Goal: Transaction & Acquisition: Obtain resource

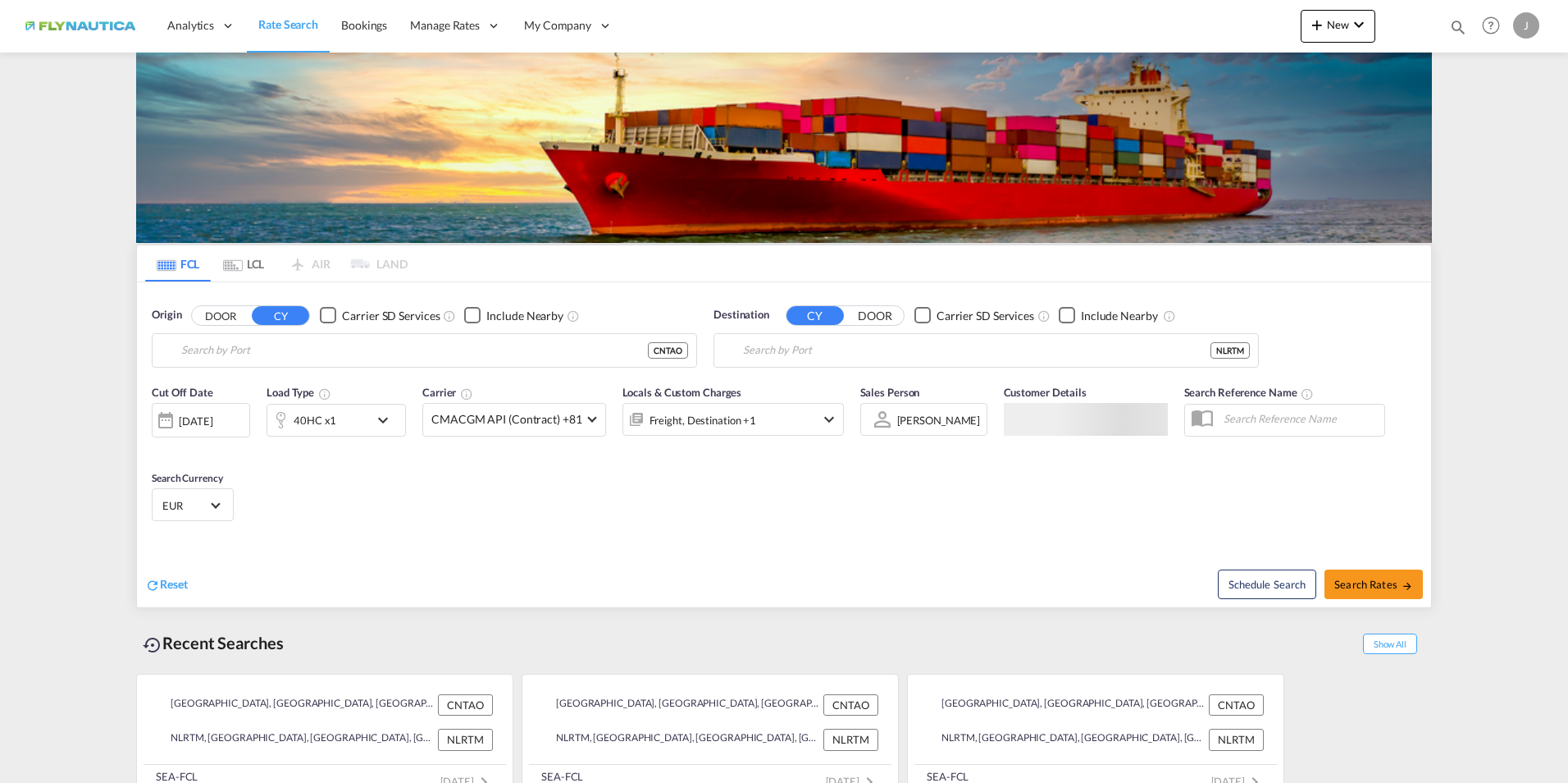
type input "[GEOGRAPHIC_DATA], [GEOGRAPHIC_DATA]"
type input "[GEOGRAPHIC_DATA], NLRTM"
click at [253, 253] on md-tab-item "LCL" at bounding box center [244, 263] width 65 height 36
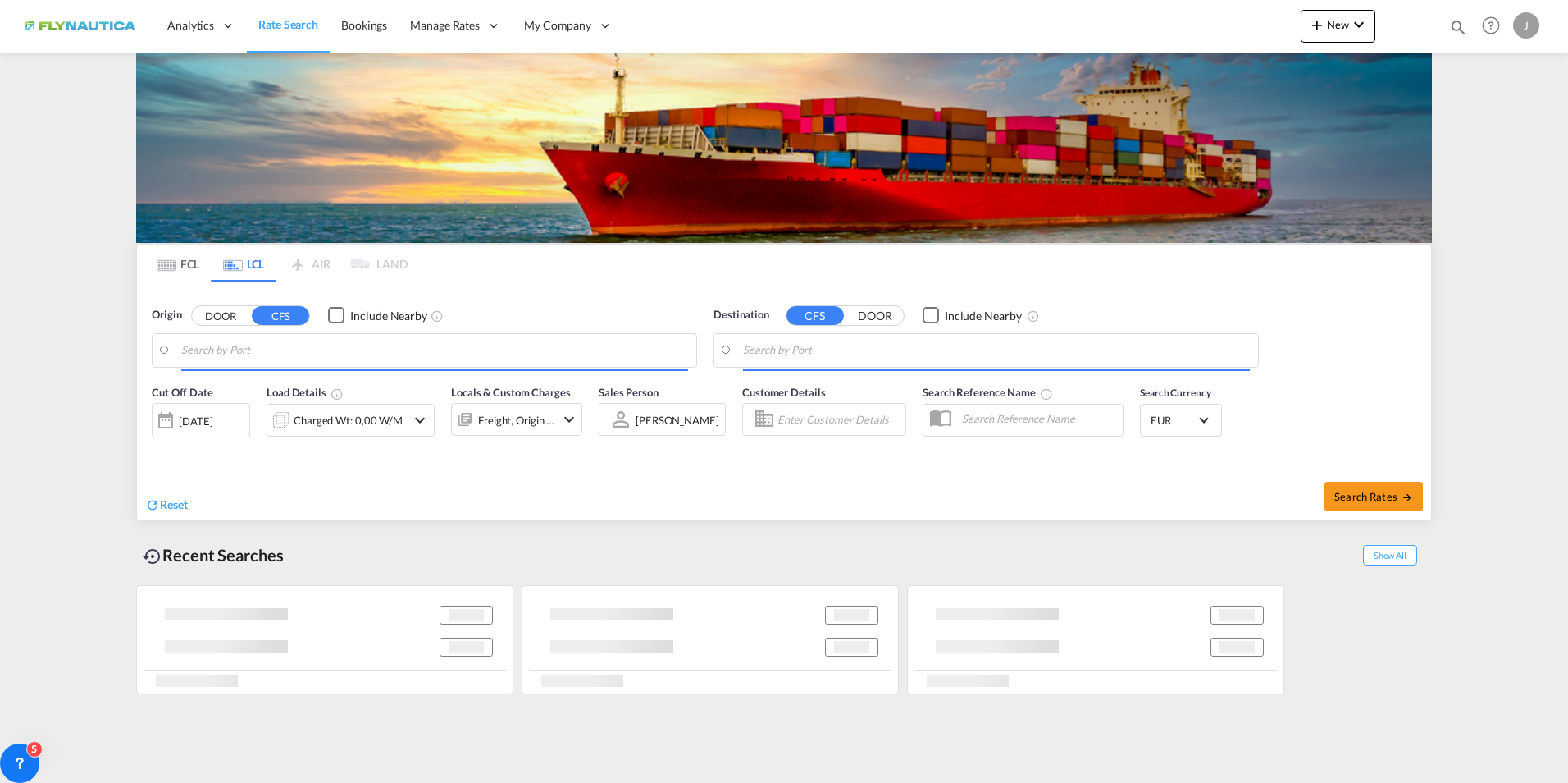
type input "[GEOGRAPHIC_DATA], NLRTM"
type input "[GEOGRAPHIC_DATA], SH, CNSHA"
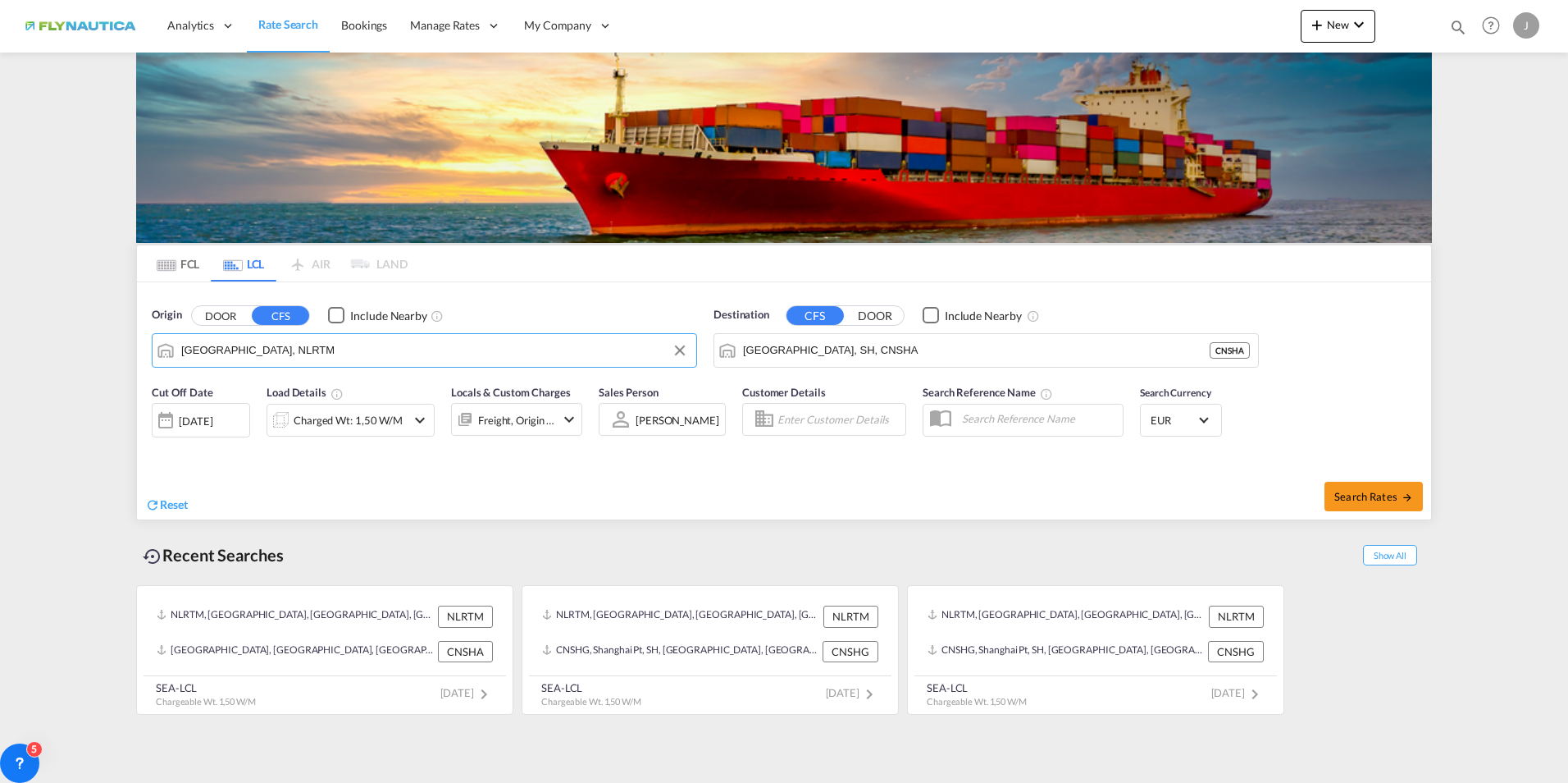
click at [222, 349] on input "[GEOGRAPHIC_DATA], NLRTM" at bounding box center [434, 351] width 506 height 25
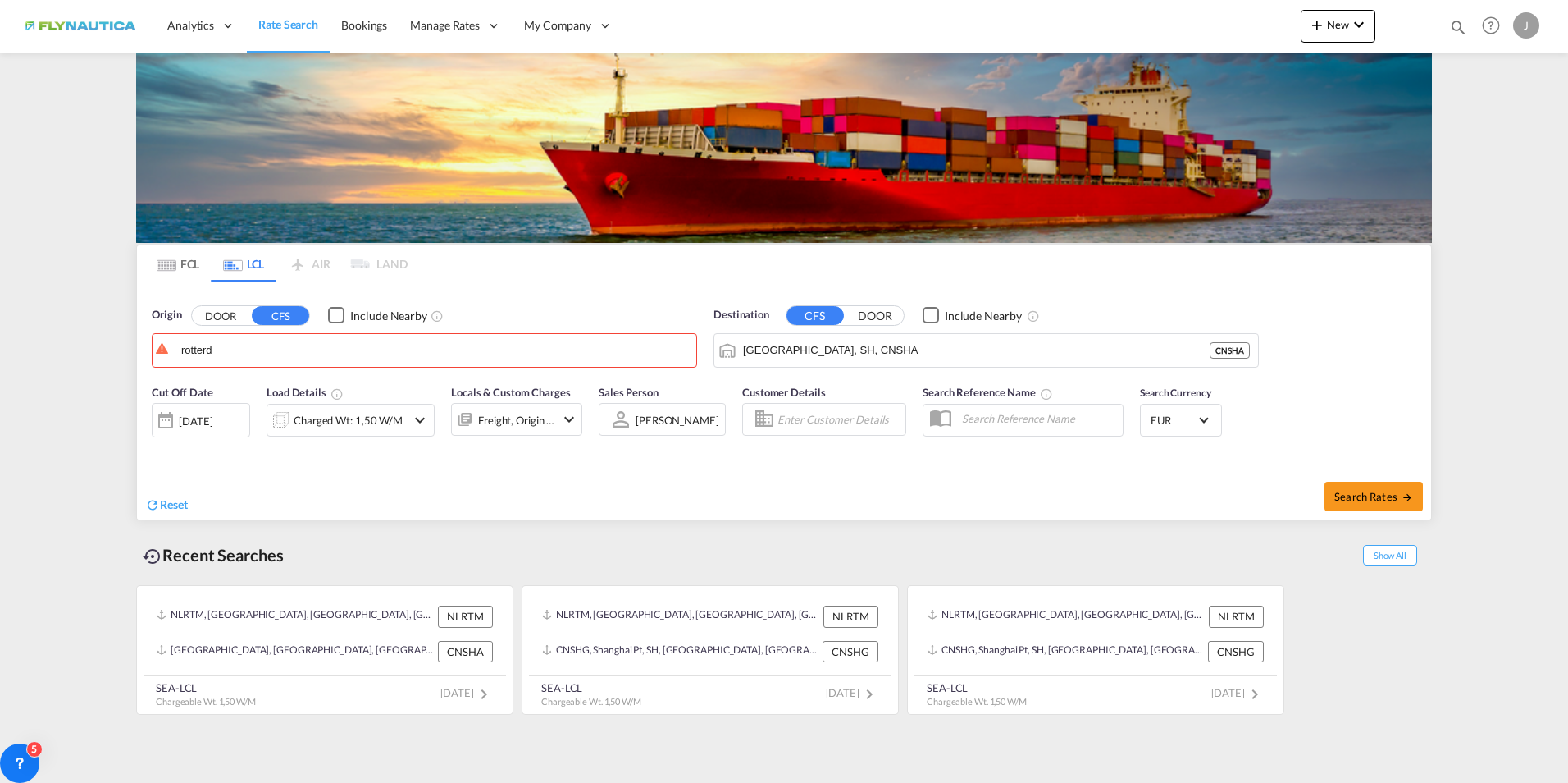
click at [225, 314] on button "DOOR" at bounding box center [220, 316] width 58 height 19
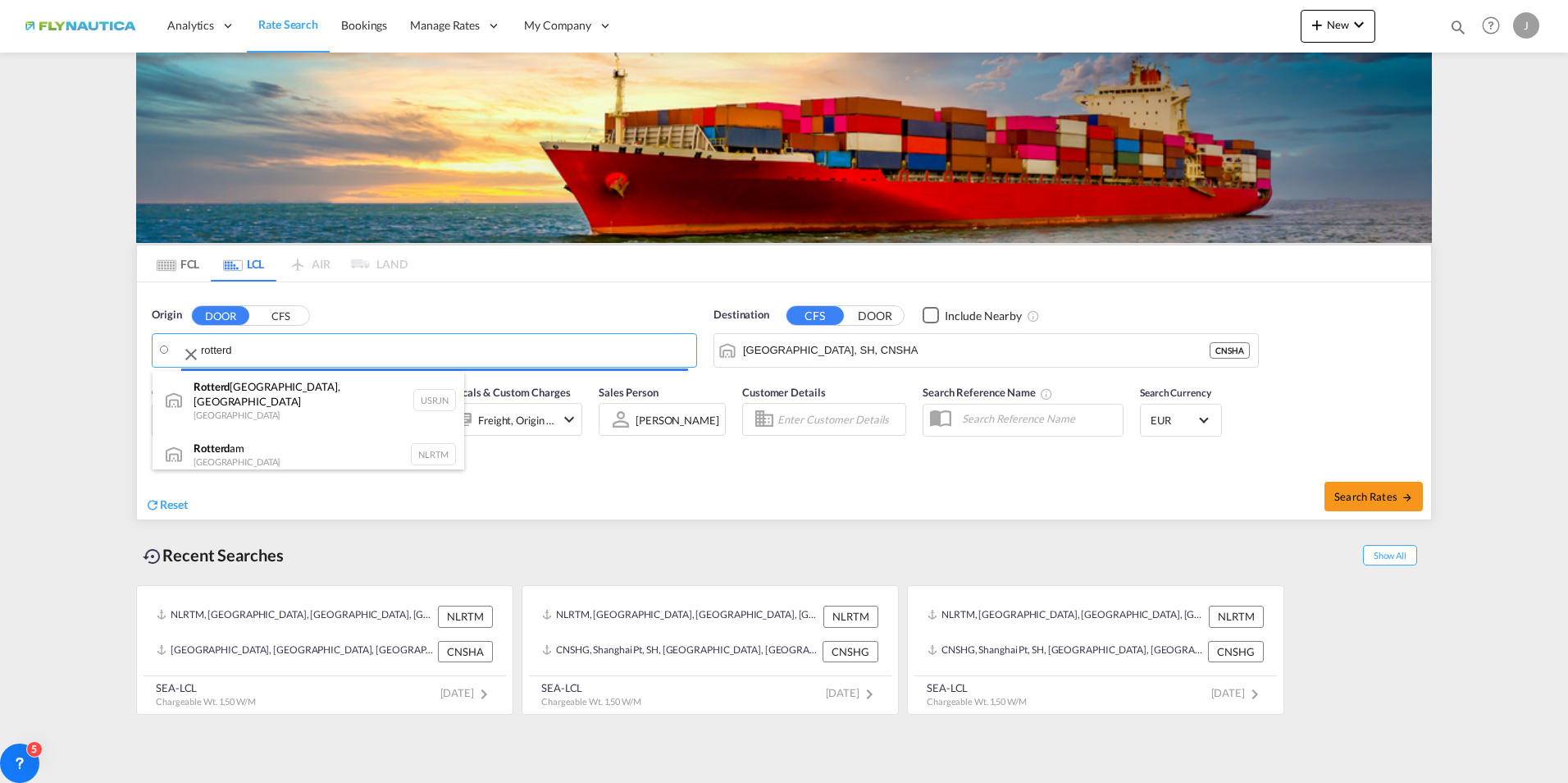
click at [231, 353] on body "Analytics Dashboard Rate Search Bookings Manage Rates My Rate Files" at bounding box center [784, 391] width 1568 height 783
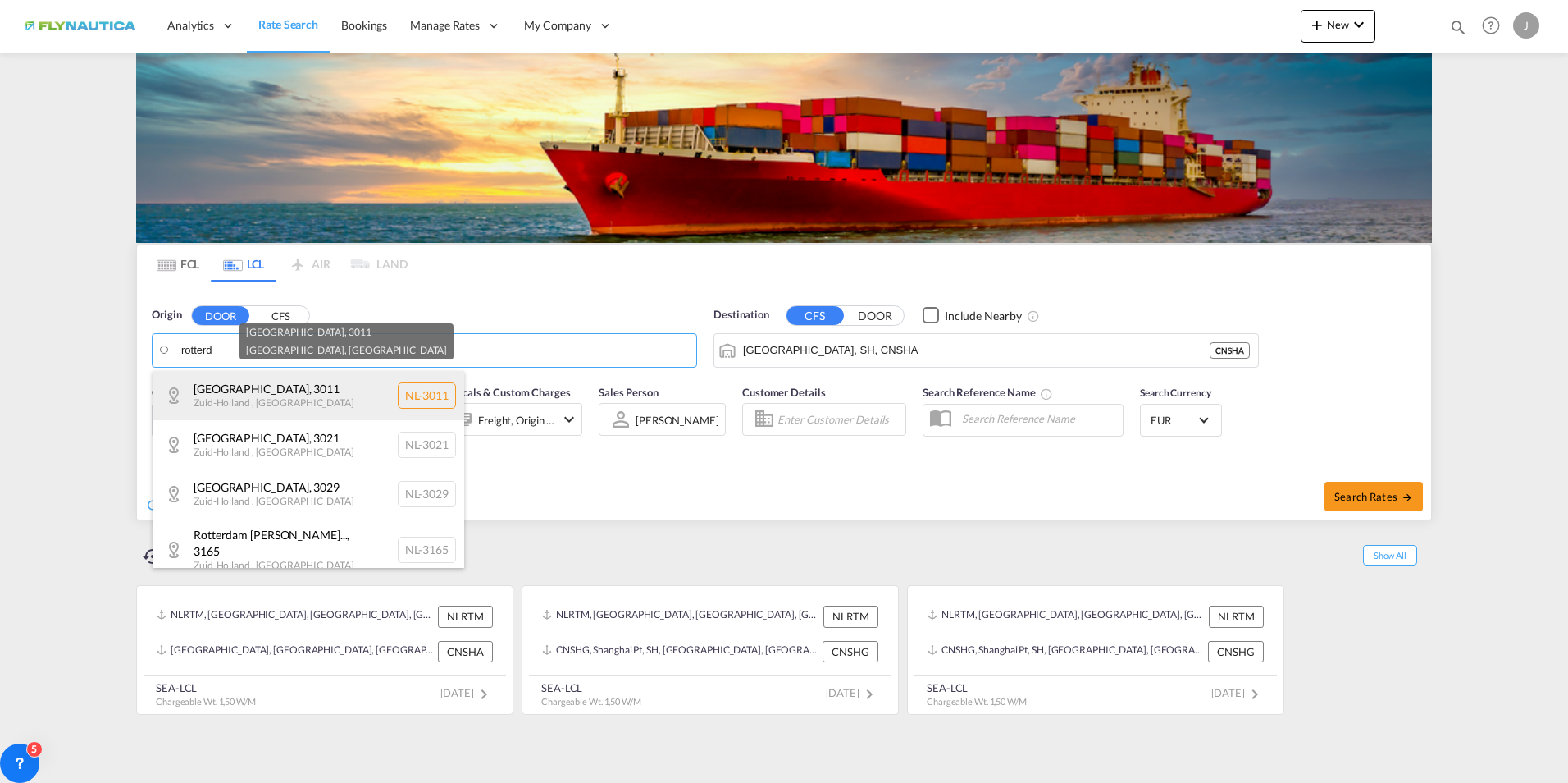
click at [231, 393] on div "[GEOGRAPHIC_DATA] , [GEOGRAPHIC_DATA] , [GEOGRAPHIC_DATA] [GEOGRAPHIC_DATA]-3011" at bounding box center [308, 395] width 312 height 49
type input "NL-3011, [GEOGRAPHIC_DATA], [GEOGRAPHIC_DATA]"
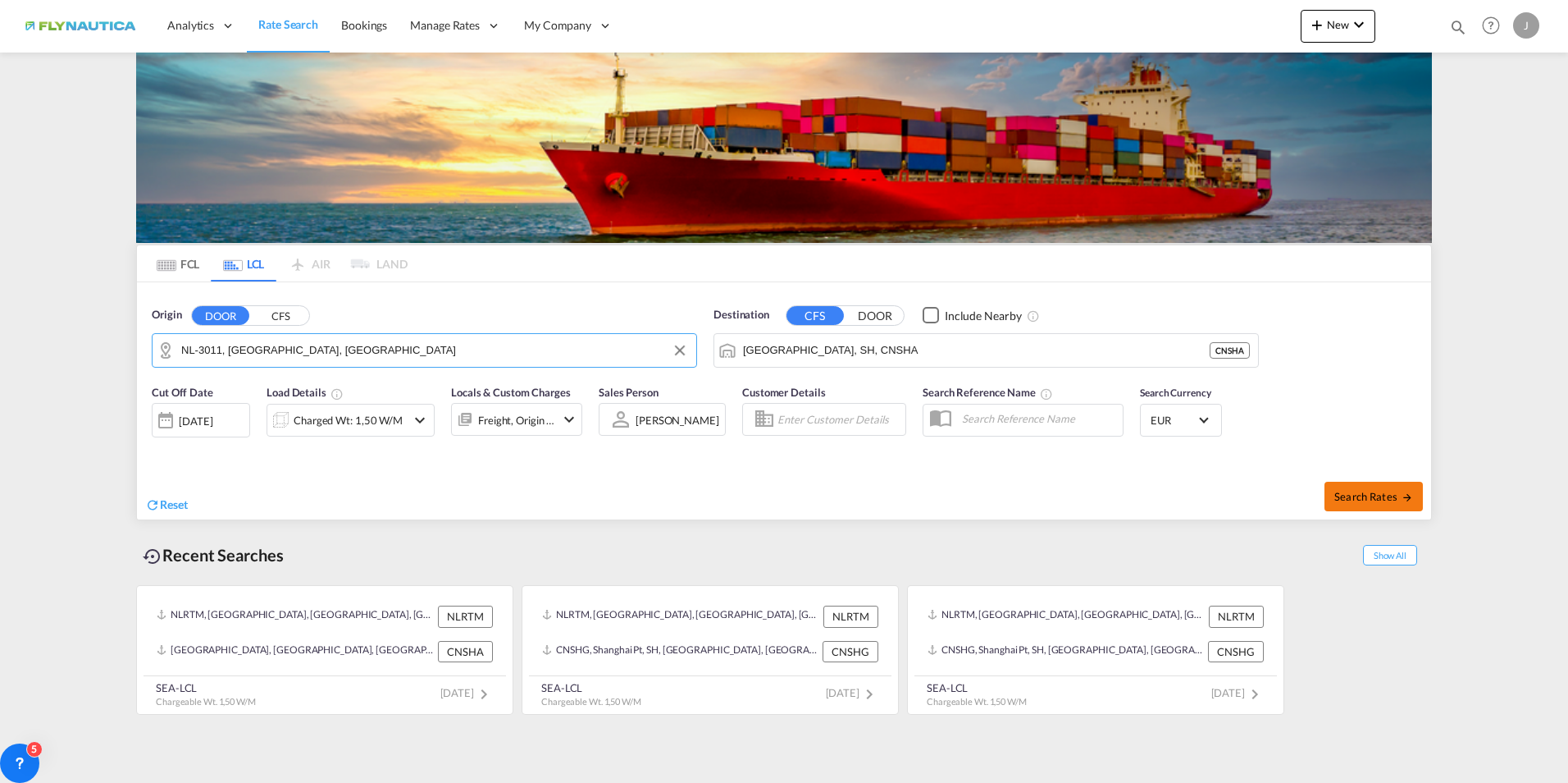
click at [1374, 486] on button "Search Rates" at bounding box center [1374, 496] width 98 height 30
type input "3011 to CNSHA / [DATE]"
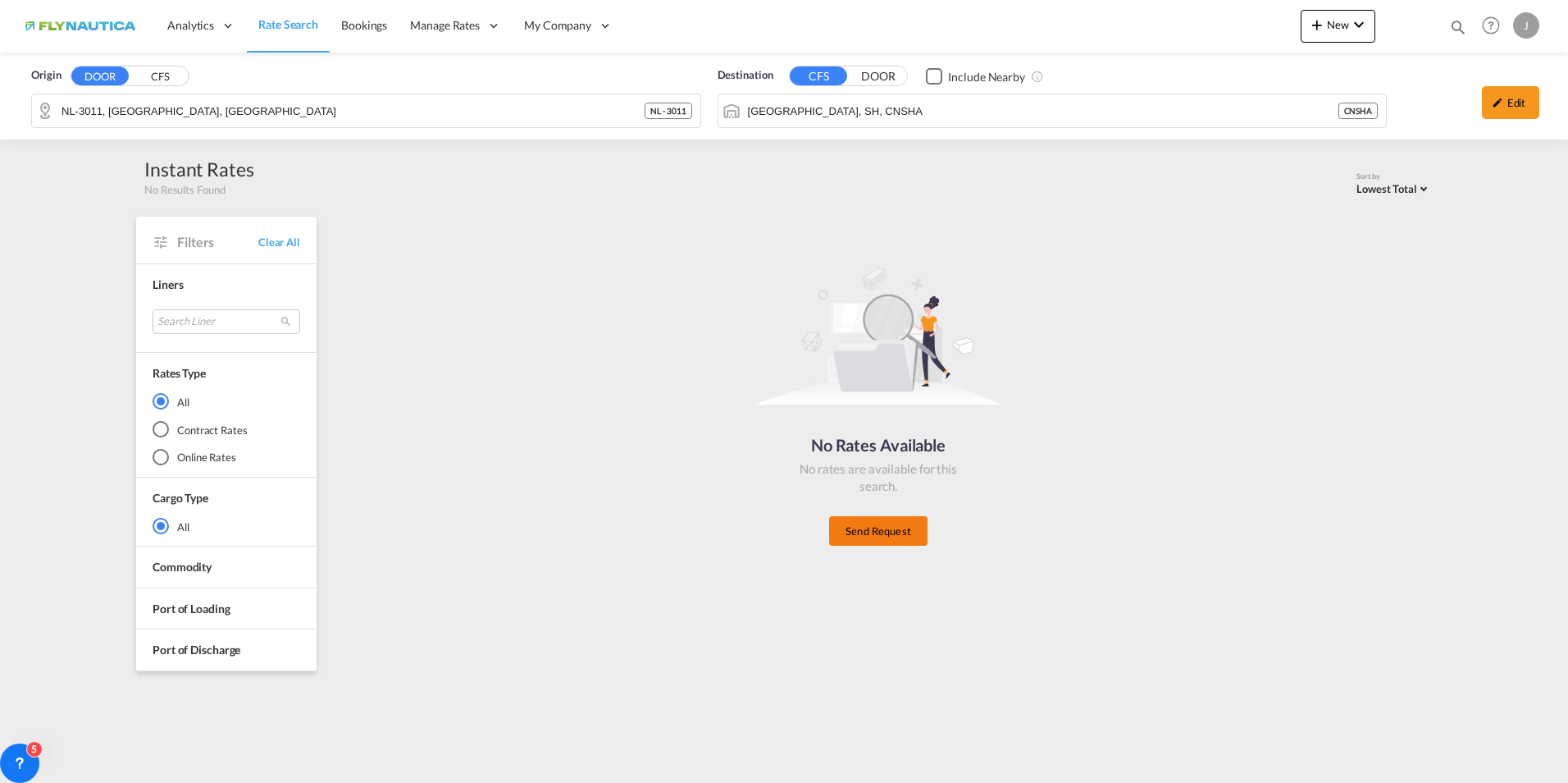
click at [884, 533] on button "Send Request" at bounding box center [878, 531] width 98 height 30
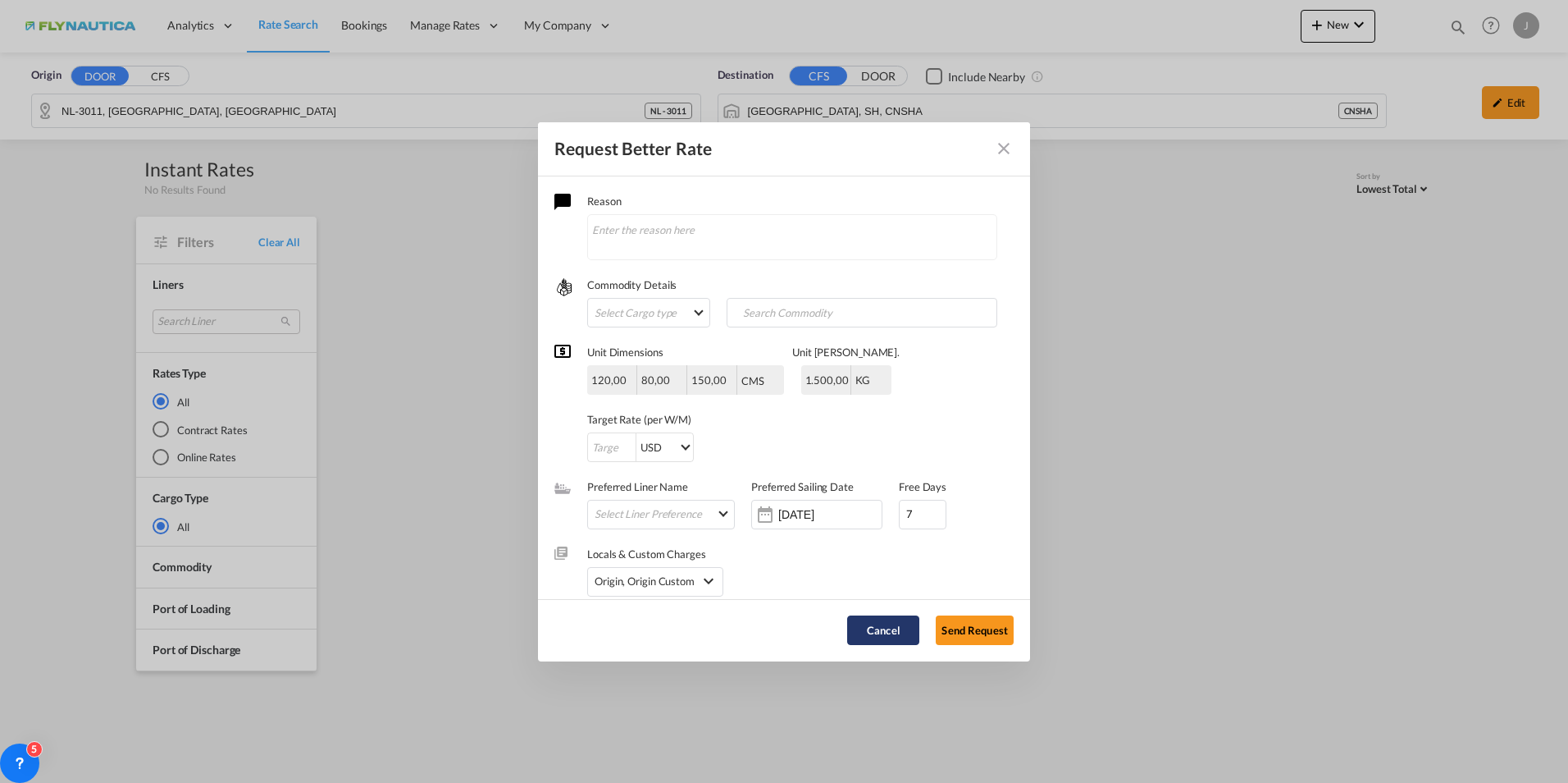
click at [895, 629] on button "Cancel" at bounding box center [883, 630] width 72 height 30
